Goal: Obtain resource: Obtain resource

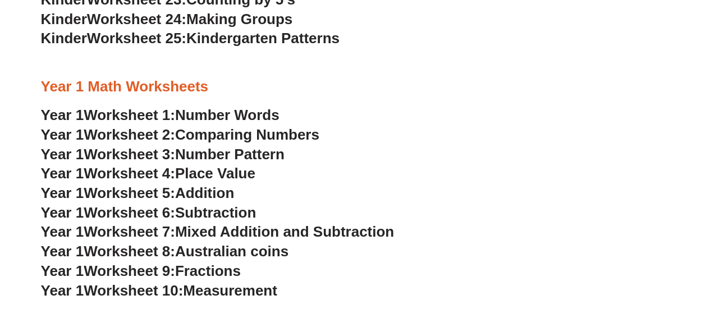
scroll to position [817, 0]
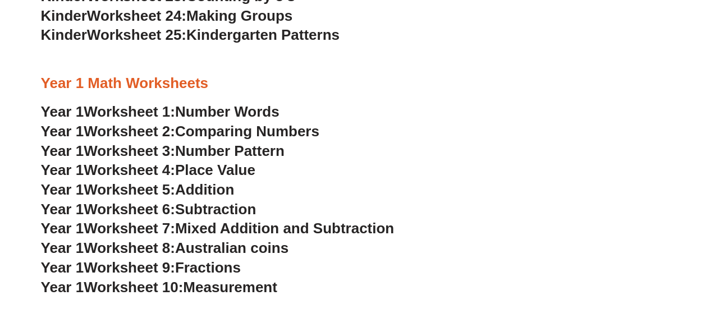
click at [253, 169] on span "Place Value" at bounding box center [215, 170] width 80 height 17
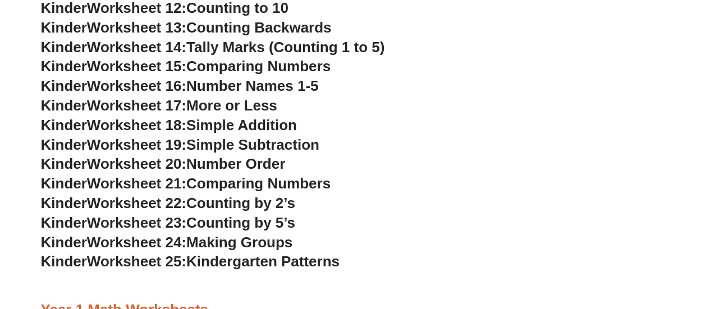
scroll to position [591, 0]
click at [230, 204] on span "Counting by 2’s" at bounding box center [240, 202] width 109 height 17
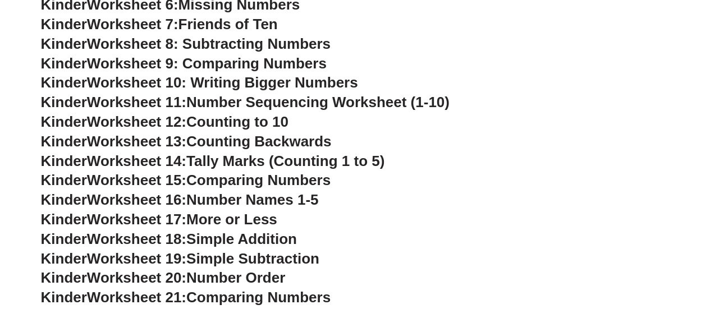
scroll to position [477, 0]
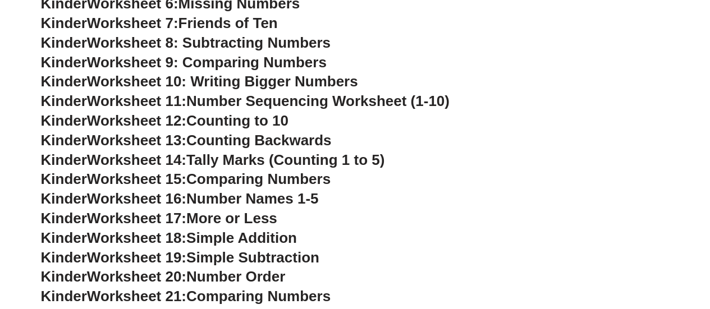
click at [284, 156] on span "Tally Marks (Counting 1 to 5)" at bounding box center [285, 160] width 198 height 17
click at [462, 145] on h3 "Kinder Worksheet 13: Counting Backwards" at bounding box center [355, 140] width 629 height 19
click at [230, 185] on span "Comparing Numbers" at bounding box center [258, 179] width 144 height 17
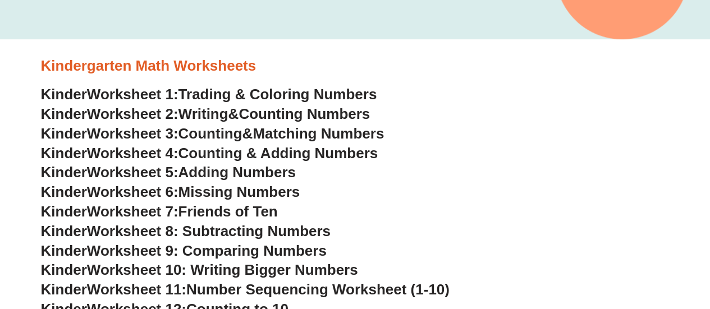
click at [257, 211] on span "Friends of Ten" at bounding box center [228, 211] width 99 height 17
click at [303, 231] on span "Worksheet 8: Subtracting Numbers" at bounding box center [209, 231] width 244 height 17
click at [281, 253] on span "Worksheet 9: Comparing Numbers" at bounding box center [207, 251] width 240 height 17
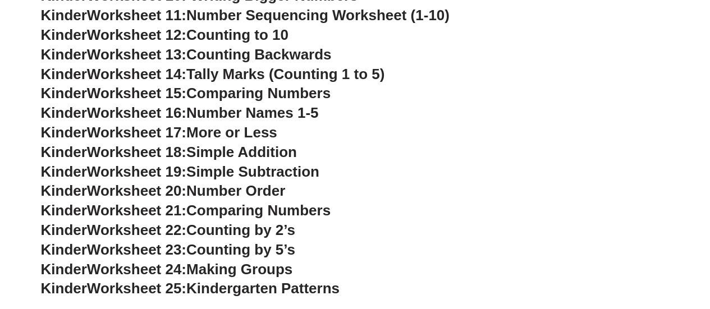
scroll to position [589, 0]
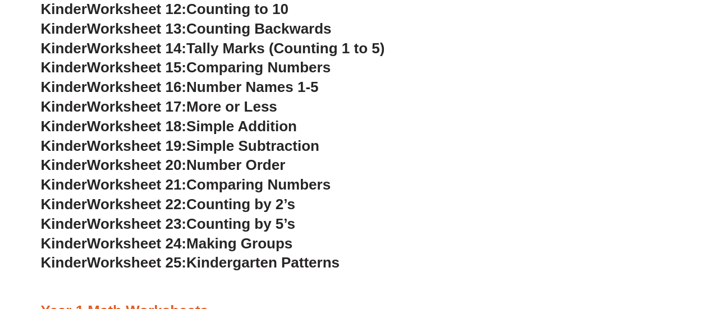
click at [338, 223] on h3 "Kinder Worksheet 23: Counting by 5’s" at bounding box center [355, 224] width 629 height 19
click at [154, 207] on span "Worksheet 22:" at bounding box center [136, 204] width 99 height 17
click at [243, 190] on span "Comparing Numbers" at bounding box center [258, 184] width 144 height 17
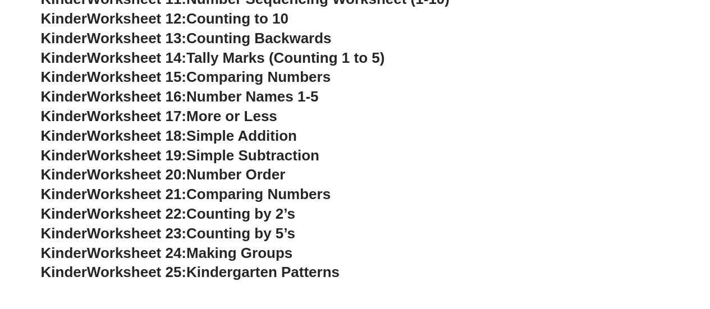
click at [158, 216] on span "Worksheet 22:" at bounding box center [136, 213] width 99 height 17
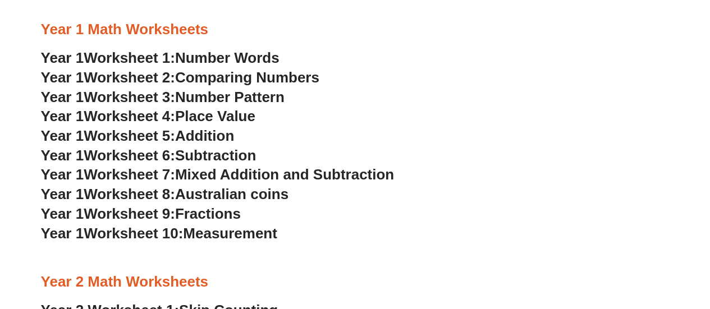
scroll to position [870, 0]
click at [246, 98] on span "Number Pattern" at bounding box center [229, 97] width 109 height 17
click at [231, 133] on span "Addition" at bounding box center [204, 136] width 59 height 17
click at [212, 158] on span "Subtraction" at bounding box center [215, 156] width 81 height 17
